Goal: Transaction & Acquisition: Book appointment/travel/reservation

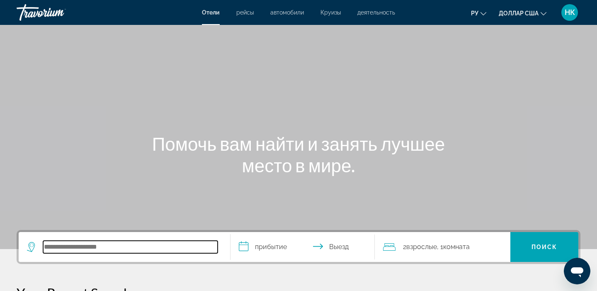
click at [88, 251] on input "Поиск отеля" at bounding box center [130, 247] width 175 height 12
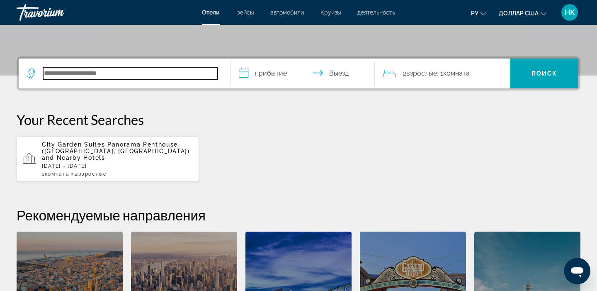
scroll to position [171, 0]
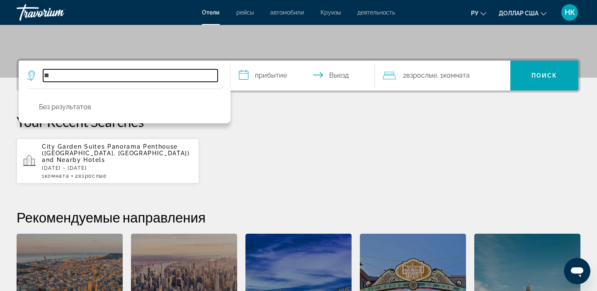
type input "*"
click at [74, 75] on input "Поиск отеля" at bounding box center [130, 75] width 175 height 12
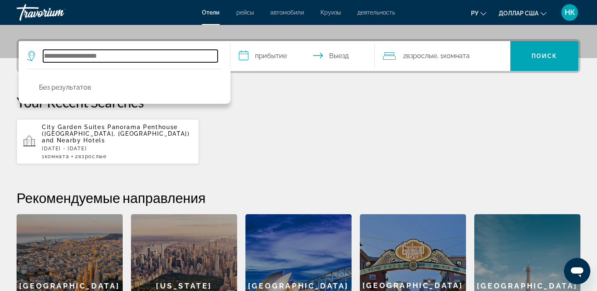
scroll to position [203, 0]
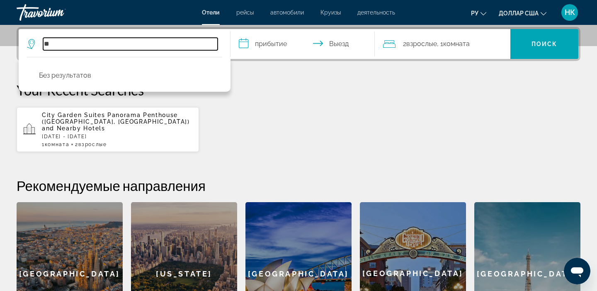
type input "*"
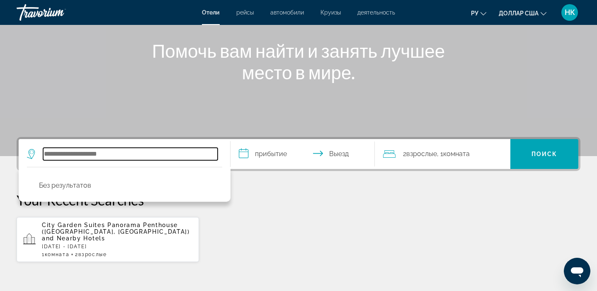
scroll to position [92, 0]
